Goal: Information Seeking & Learning: Learn about a topic

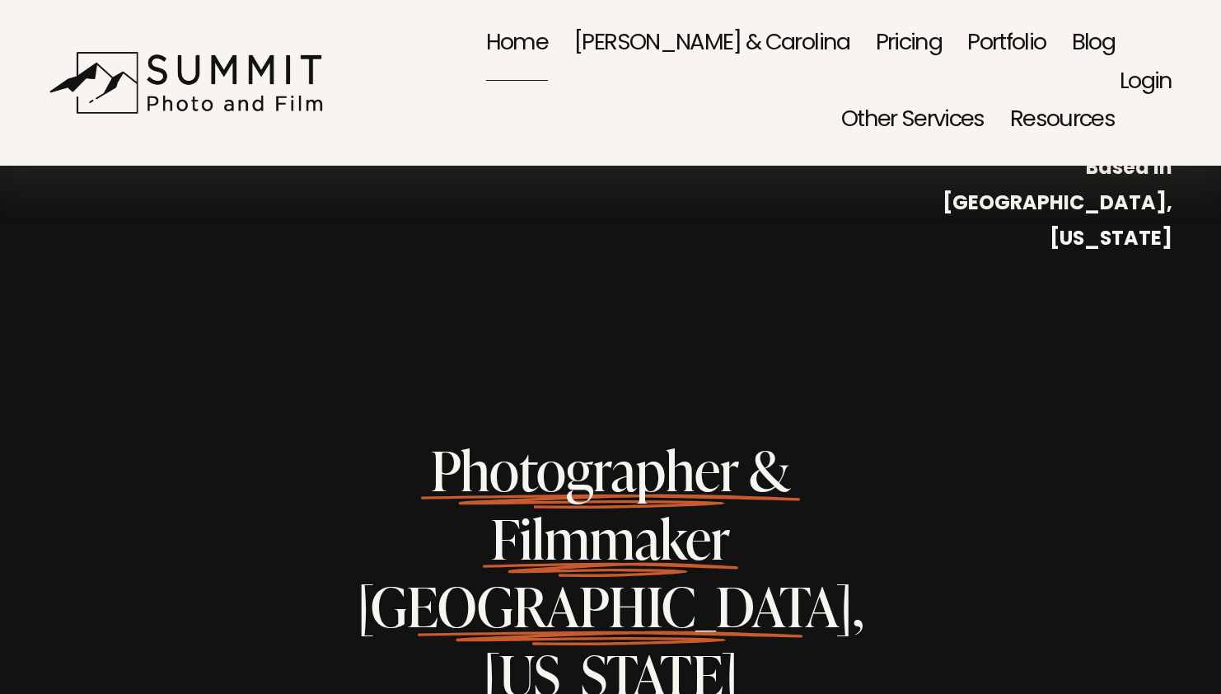
scroll to position [635, 0]
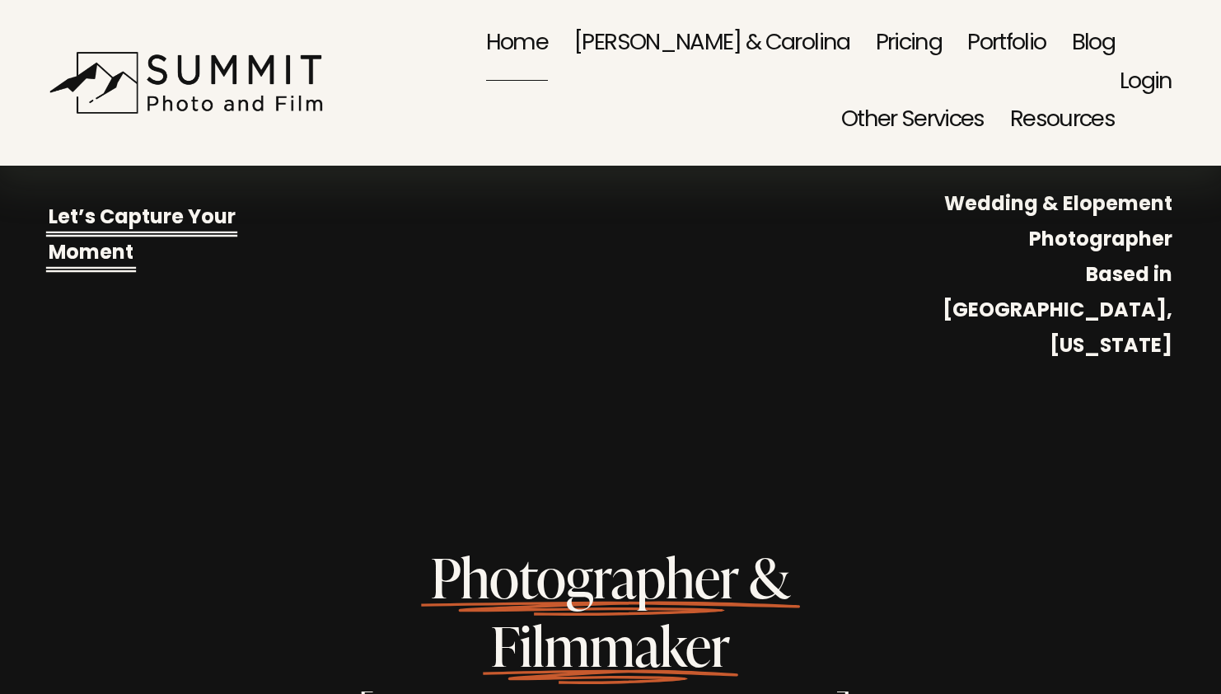
click at [967, 39] on link "Portfolio" at bounding box center [1006, 44] width 78 height 77
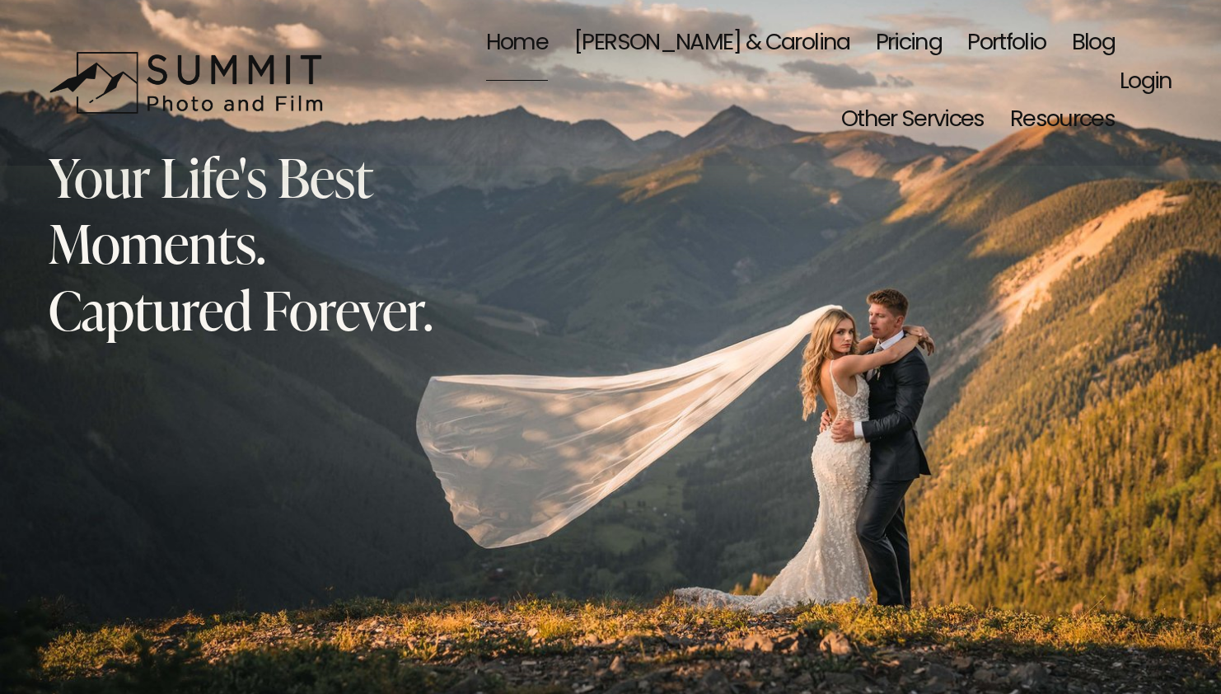
click at [967, 34] on link "Portfolio" at bounding box center [1006, 44] width 78 height 77
click at [585, 46] on link "[PERSON_NAME] & Carolina" at bounding box center [712, 44] width 276 height 77
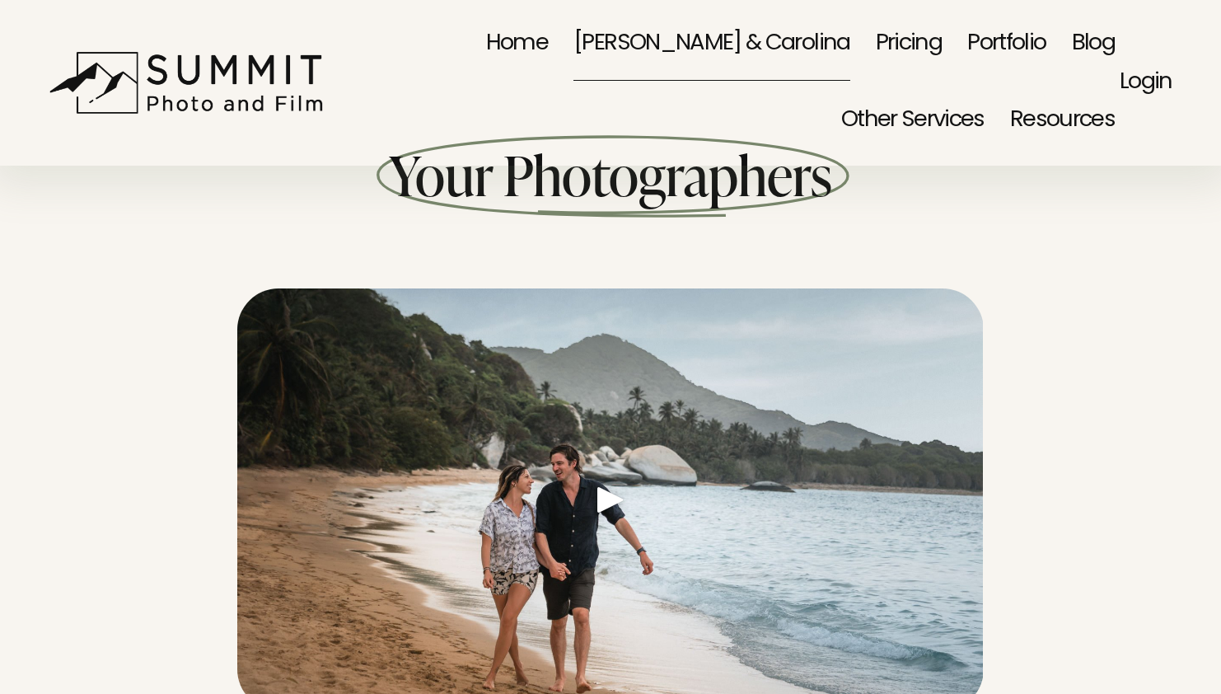
click at [876, 35] on link "Pricing" at bounding box center [909, 44] width 66 height 77
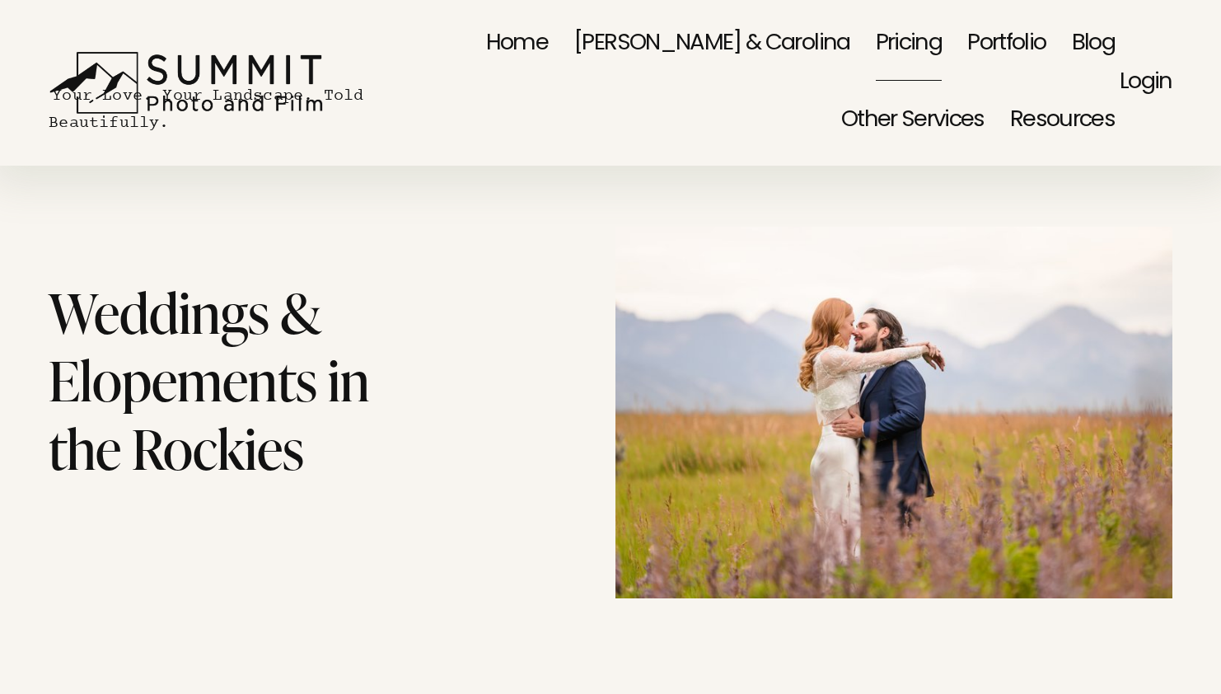
click at [985, 85] on span "Other Services" at bounding box center [912, 121] width 143 height 73
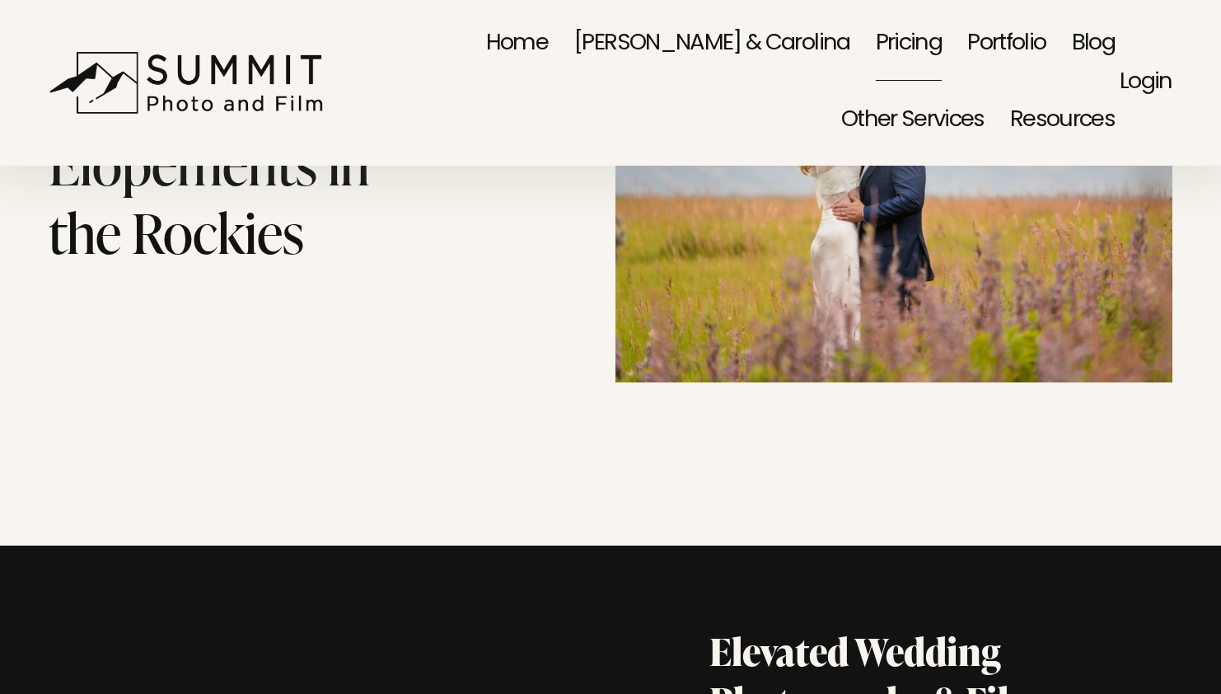
click at [486, 41] on link "Home" at bounding box center [517, 44] width 62 height 77
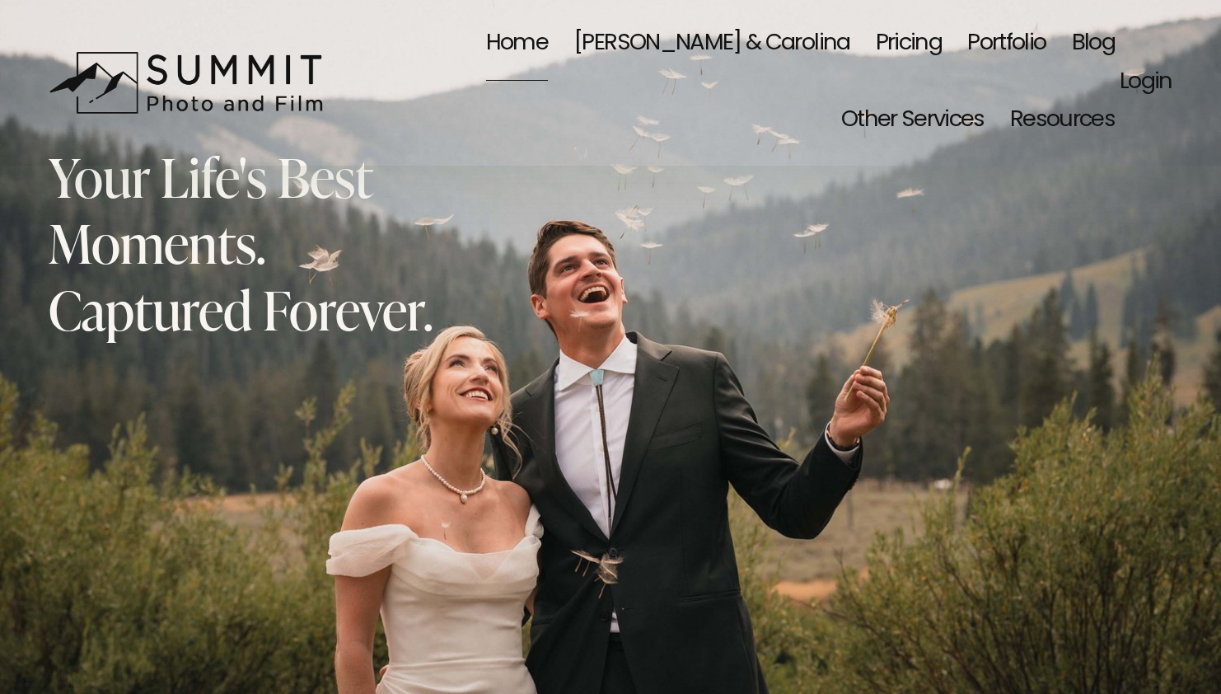
click at [574, 31] on link "[PERSON_NAME] & Carolina" at bounding box center [712, 44] width 276 height 77
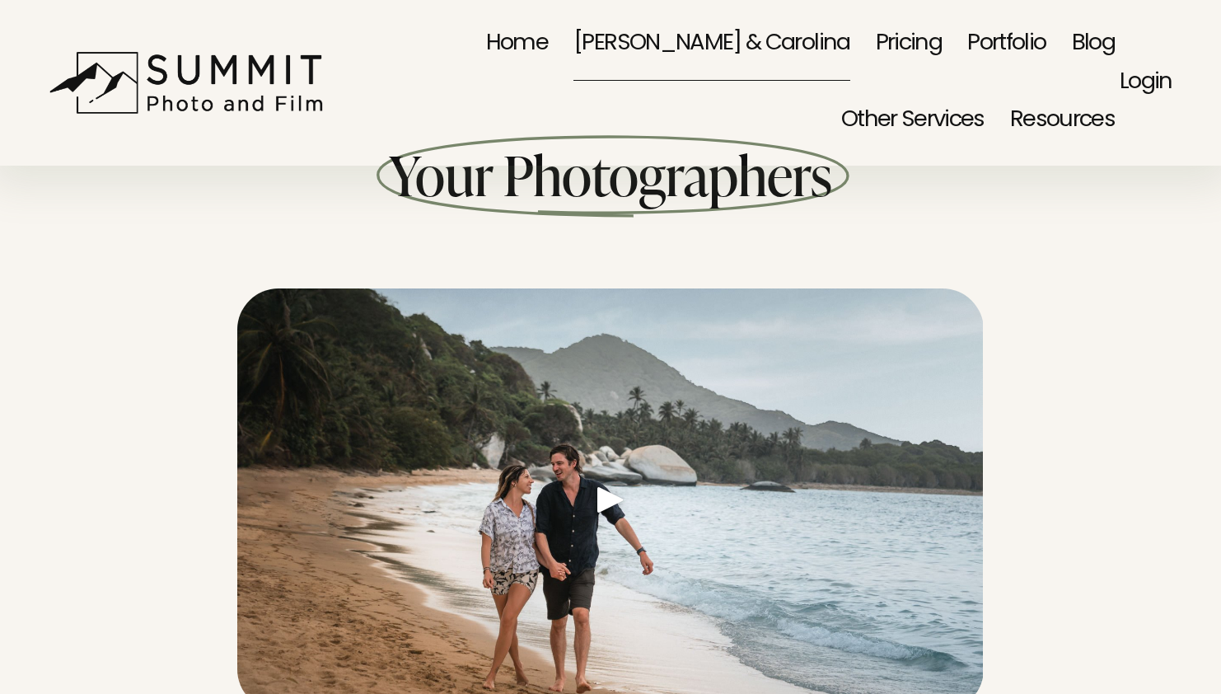
click at [876, 27] on link "Pricing" at bounding box center [909, 44] width 66 height 77
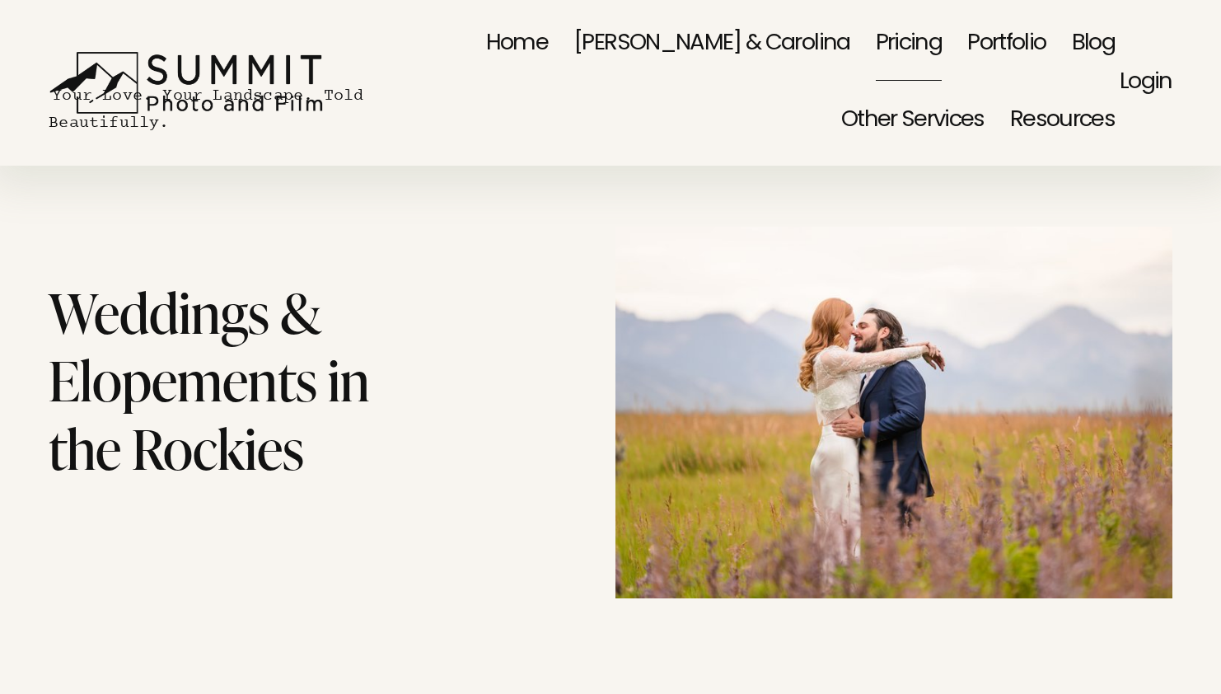
click at [876, 34] on link "Pricing" at bounding box center [909, 44] width 66 height 77
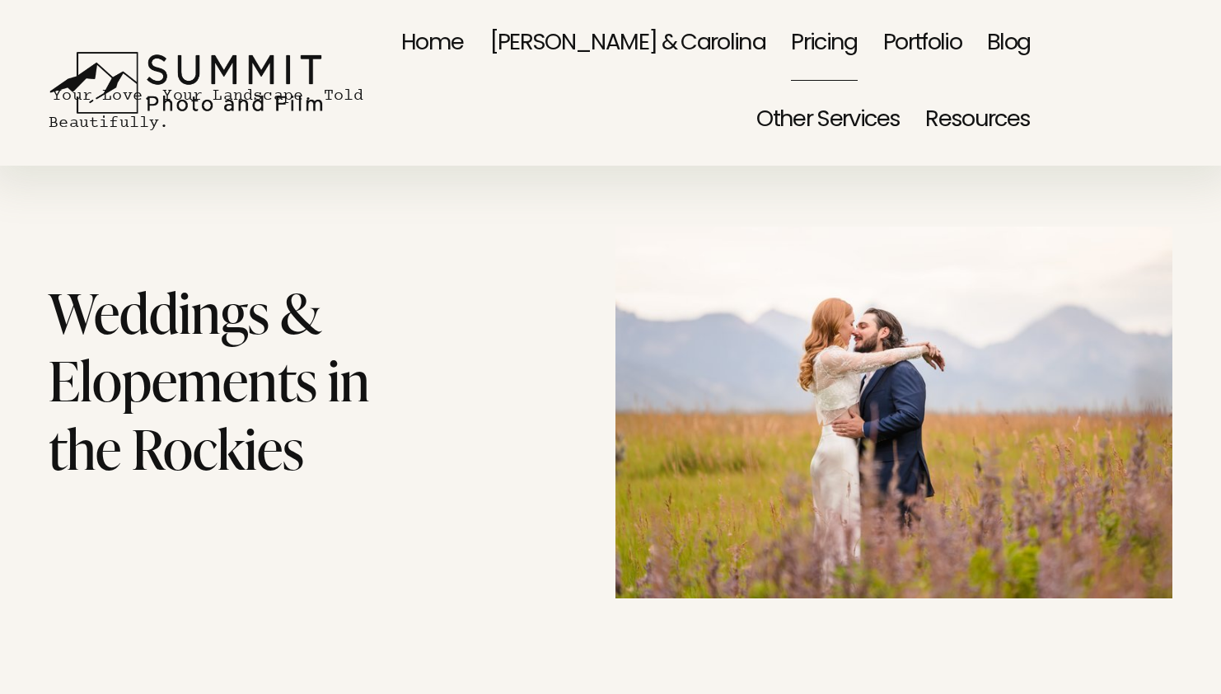
click at [883, 37] on link "Portfolio" at bounding box center [922, 44] width 78 height 77
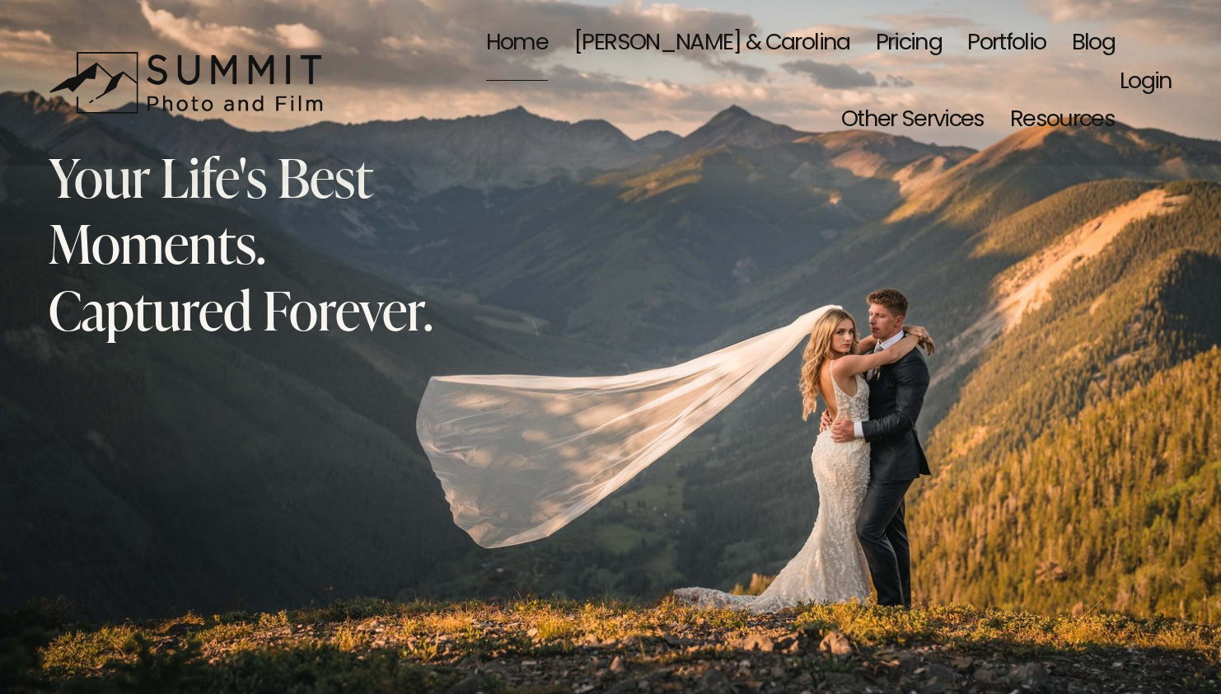
click at [784, 35] on nav "Home [PERSON_NAME] & Carolina Pricing Portfolio Blog Other Services Family Port…" at bounding box center [726, 83] width 777 height 154
click at [876, 44] on link "Pricing" at bounding box center [909, 44] width 66 height 77
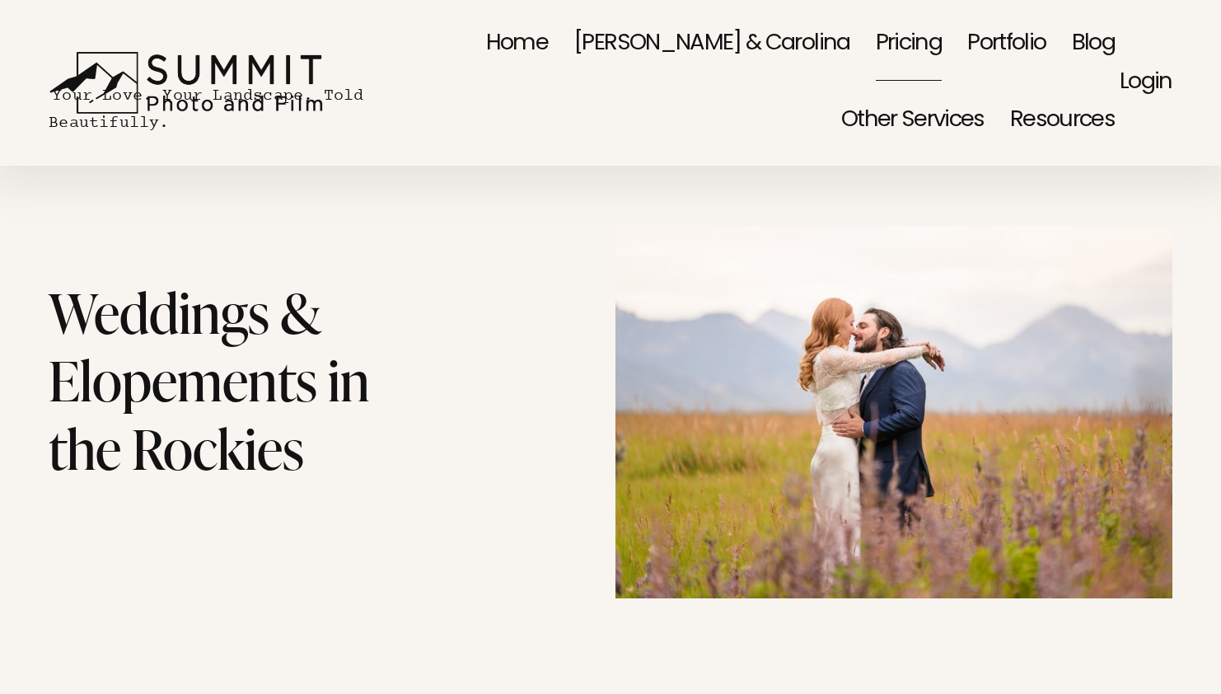
click at [967, 57] on link "Portfolio" at bounding box center [1006, 44] width 78 height 77
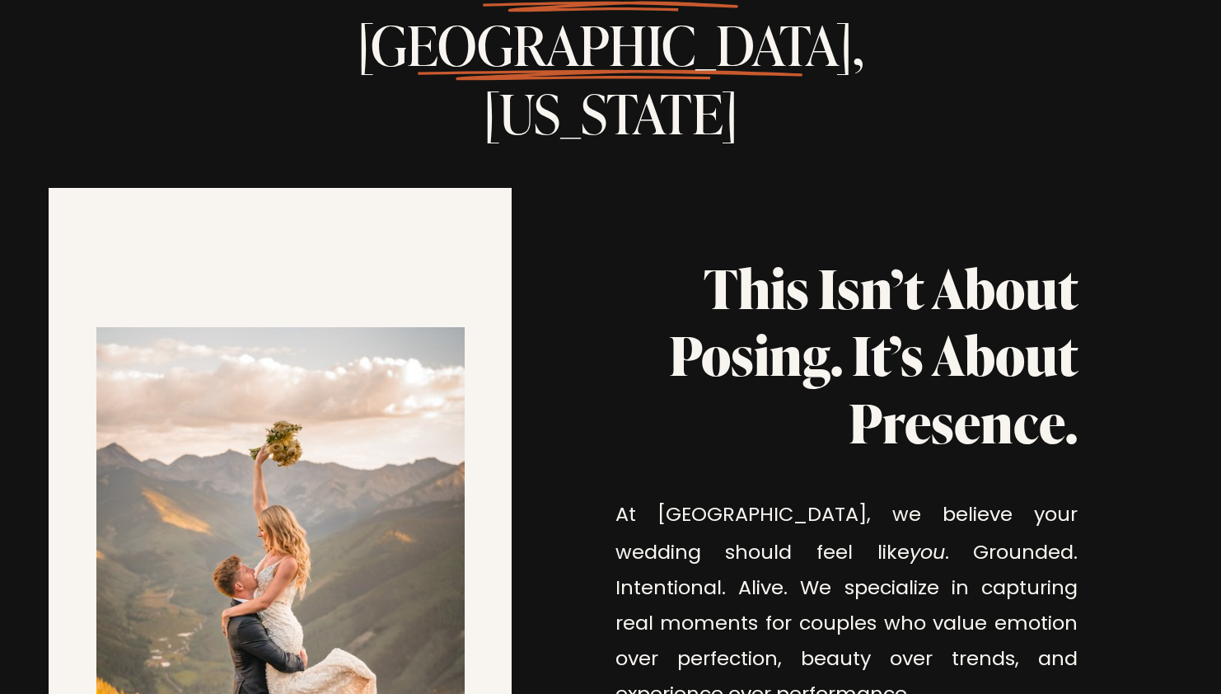
scroll to position [1750, 0]
